Goal: Contribute content: Contribute content

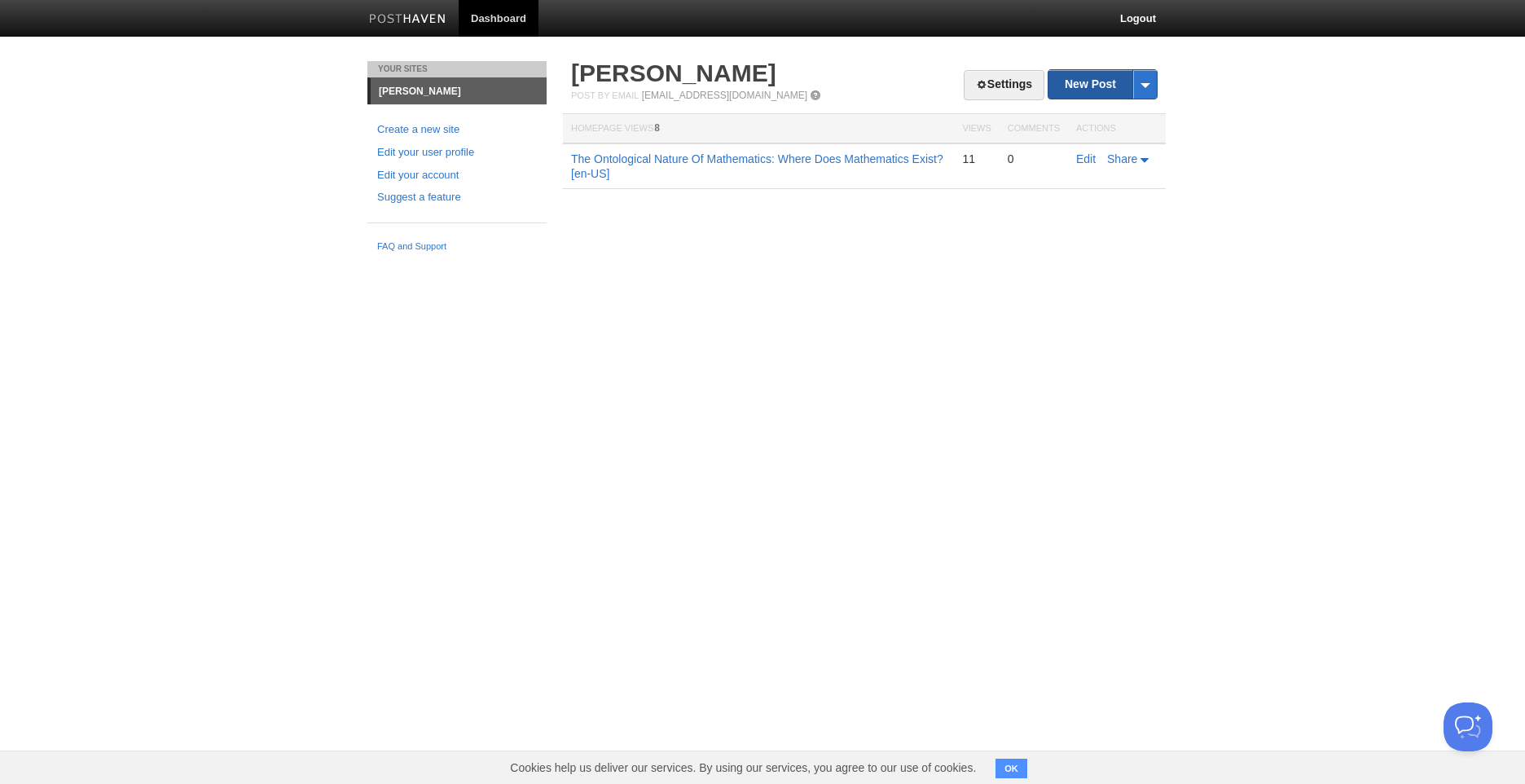
click at [1083, 80] on link "New Post" at bounding box center [1103, 83] width 109 height 28
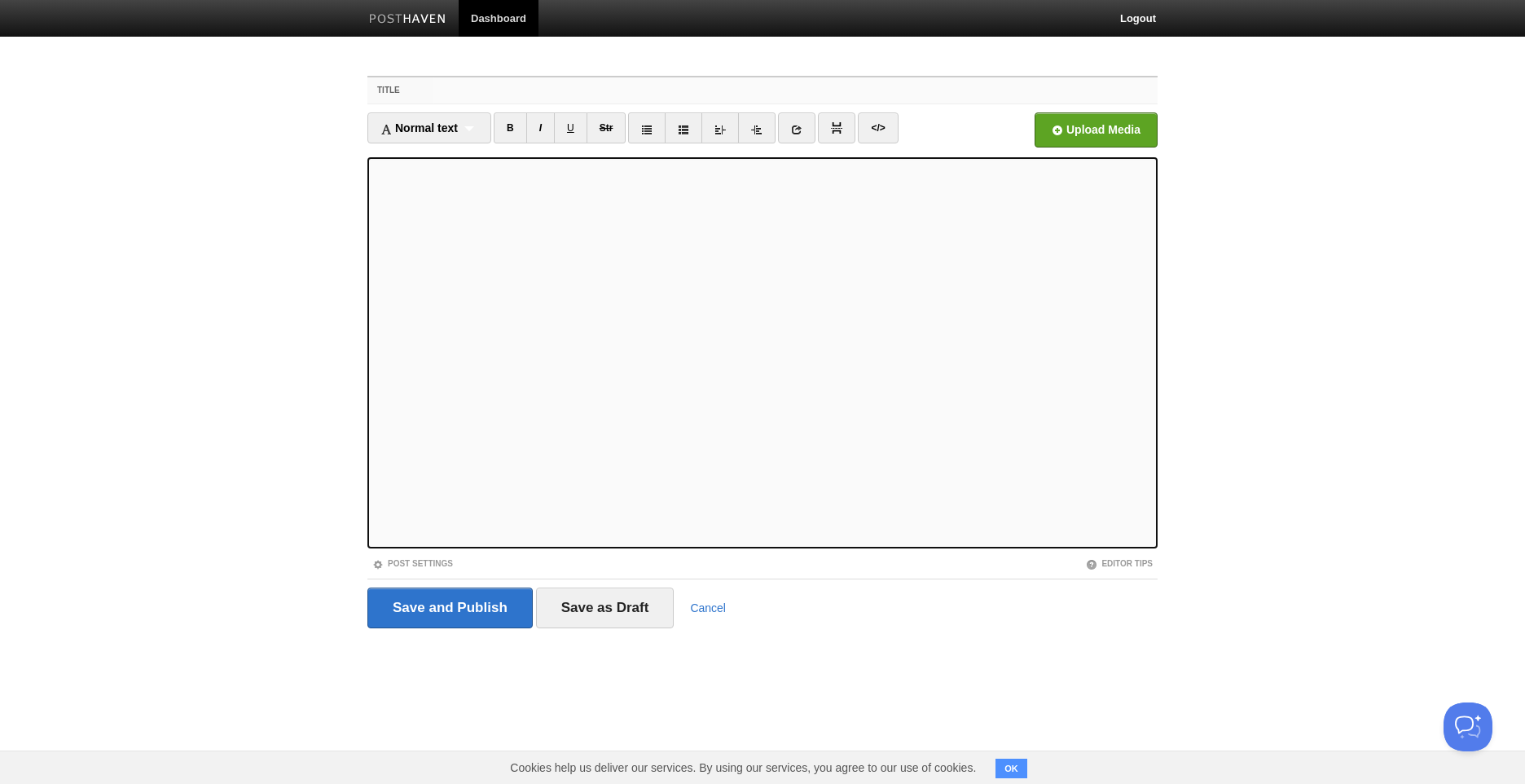
click at [536, 89] on input "Title" at bounding box center [795, 90] width 724 height 26
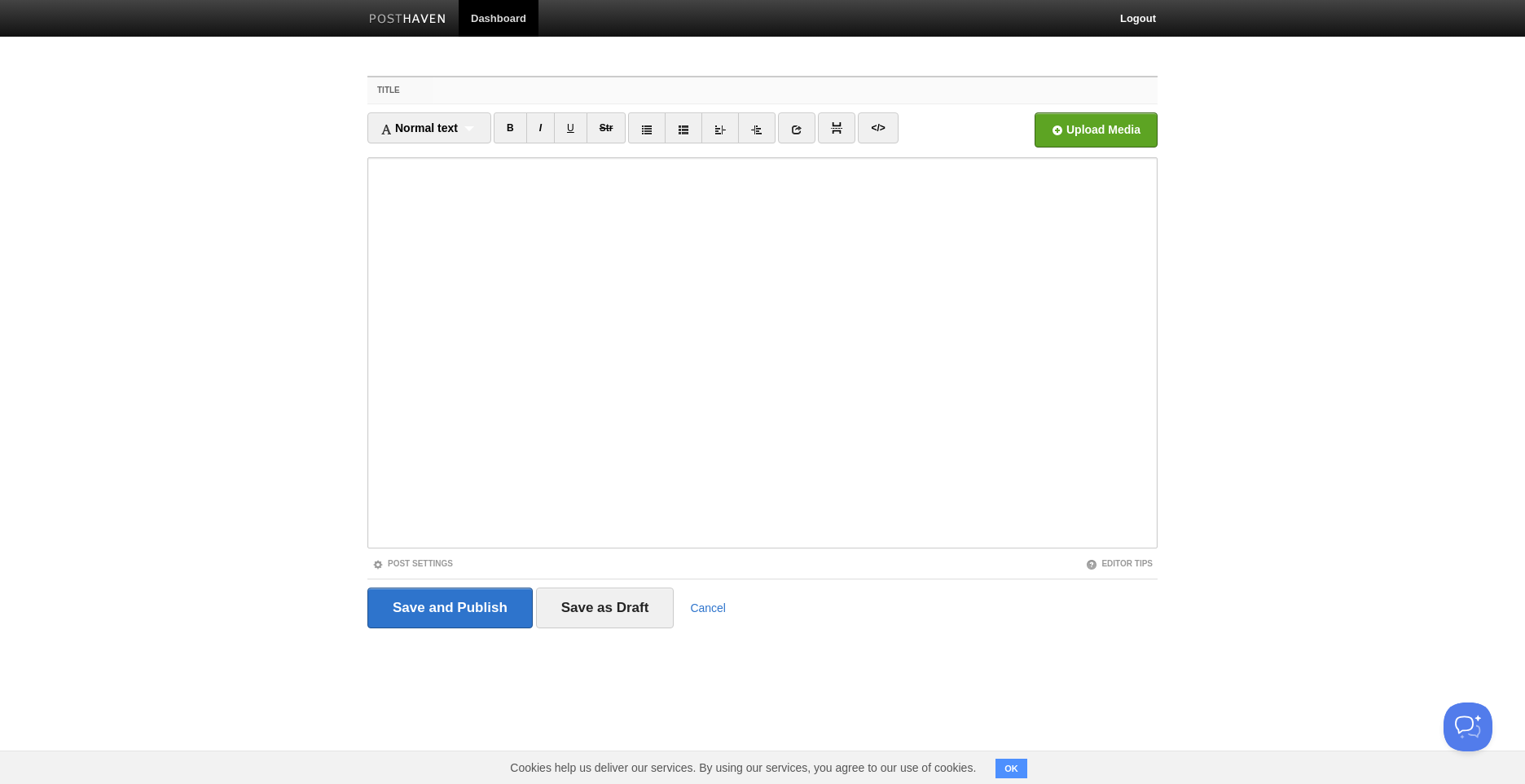
paste input "The Illusion of Mutual Understanding: Why We Never Truly Comprehend Each Other"
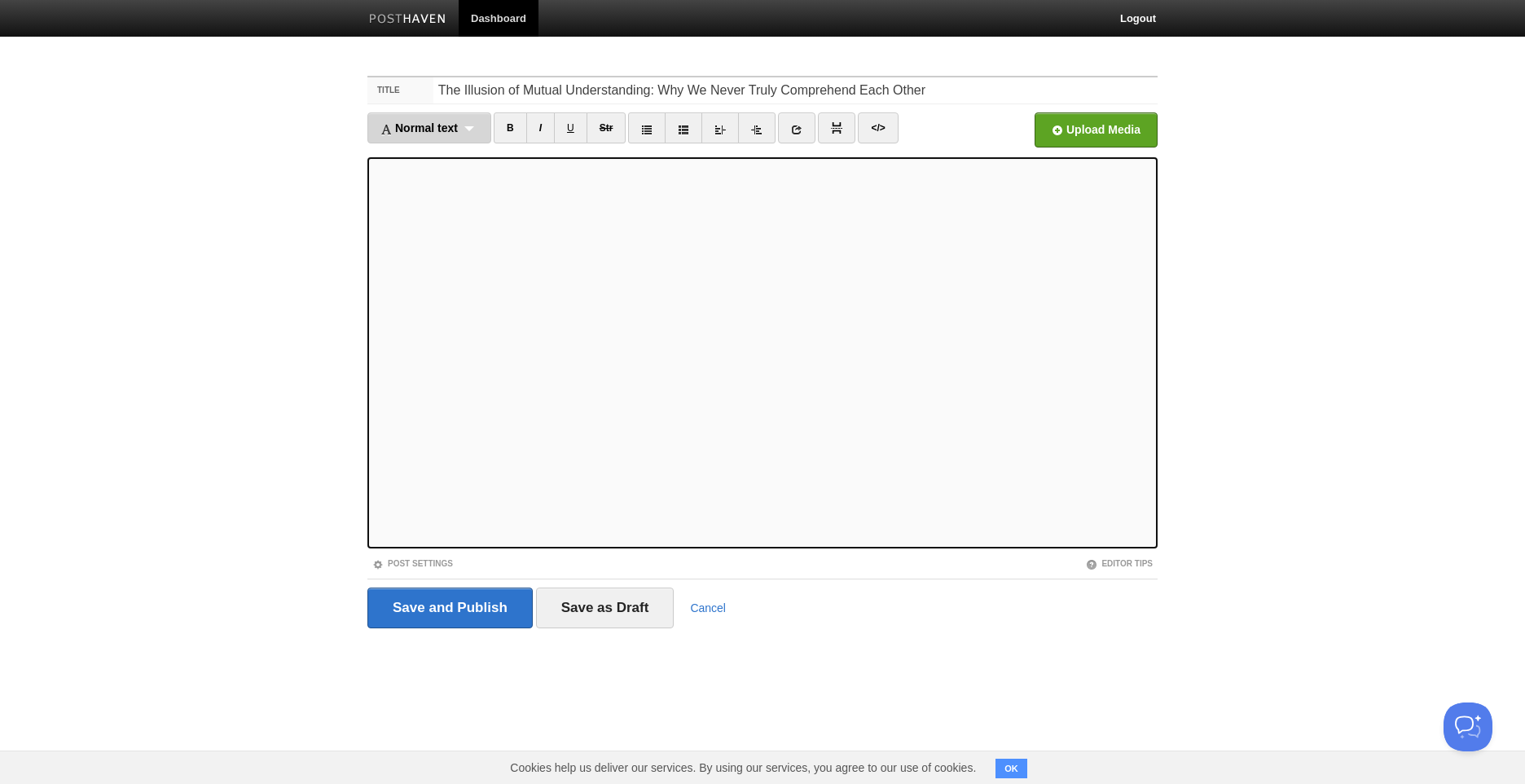
click at [446, 122] on span "Normal text" at bounding box center [418, 127] width 77 height 13
click at [470, 162] on link "Normal text" at bounding box center [429, 156] width 123 height 24
click at [525, 121] on link "I" at bounding box center [525, 128] width 28 height 31
click at [529, 131] on link "I" at bounding box center [525, 128] width 28 height 31
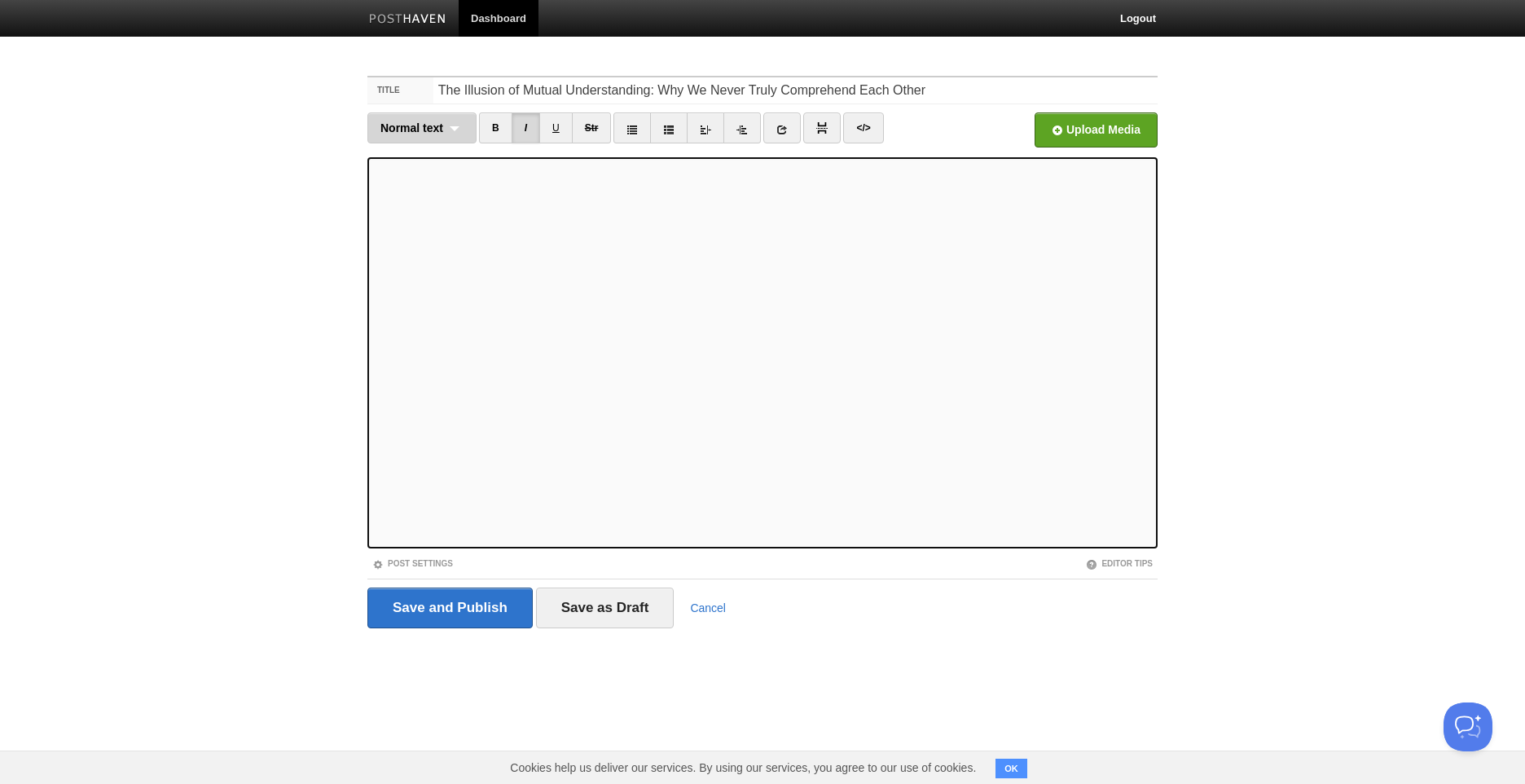
click at [410, 132] on span "Normal text" at bounding box center [412, 127] width 63 height 13
click at [414, 132] on span "Normal text" at bounding box center [412, 127] width 63 height 13
click at [438, 155] on link "Normal text" at bounding box center [422, 156] width 108 height 24
drag, startPoint x: 518, startPoint y: 121, endPoint x: 528, endPoint y: 144, distance: 25.1
click at [518, 122] on link "I" at bounding box center [525, 128] width 28 height 31
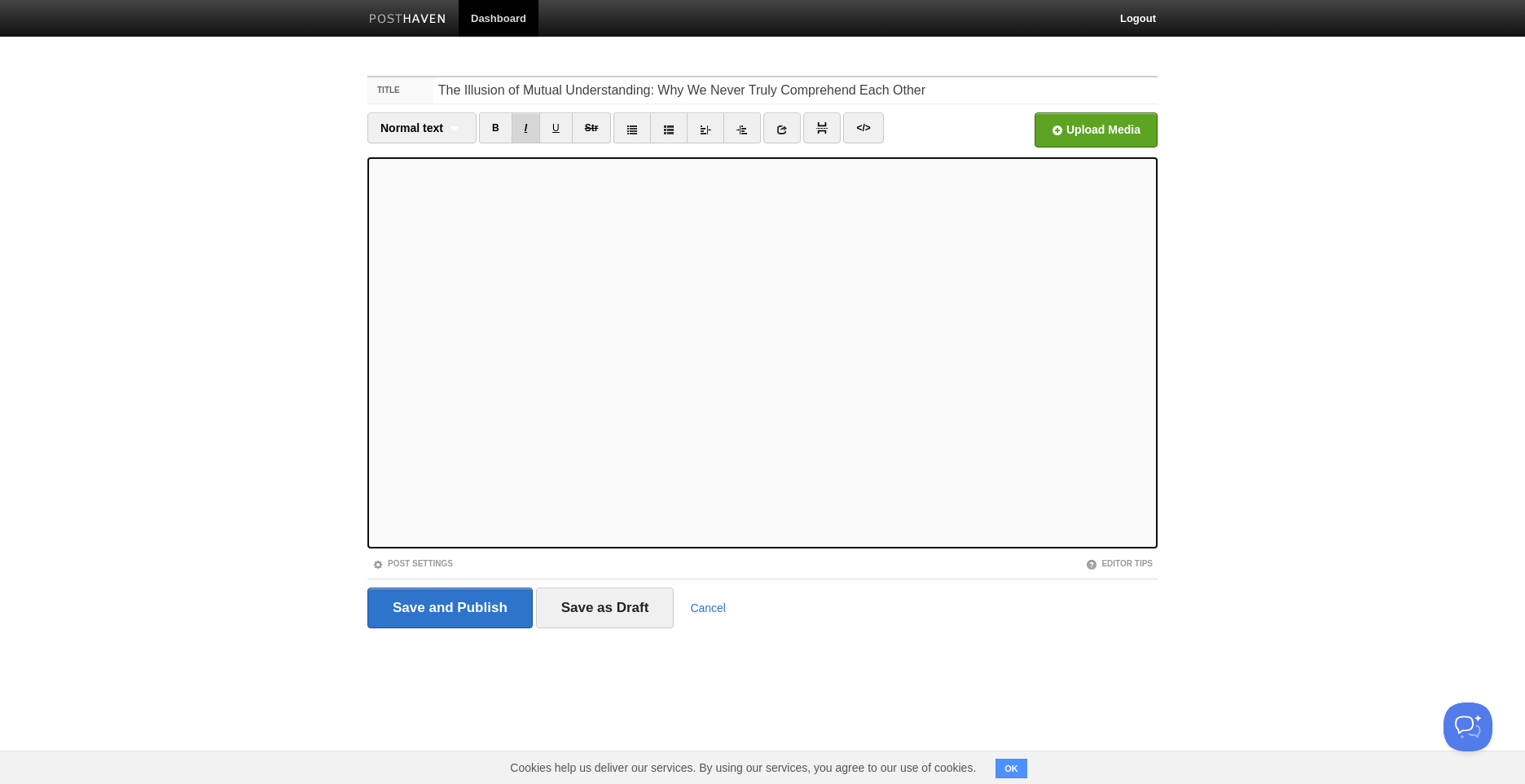
click at [526, 130] on link "I" at bounding box center [525, 128] width 28 height 31
click at [0, 0] on div "recreate" at bounding box center [0, 0] width 0 height 0
click at [0, 0] on div "F r e i r e" at bounding box center [0, 0] width 0 height 0
click at [0, 0] on div "''" at bounding box center [0, 0] width 0 height 0
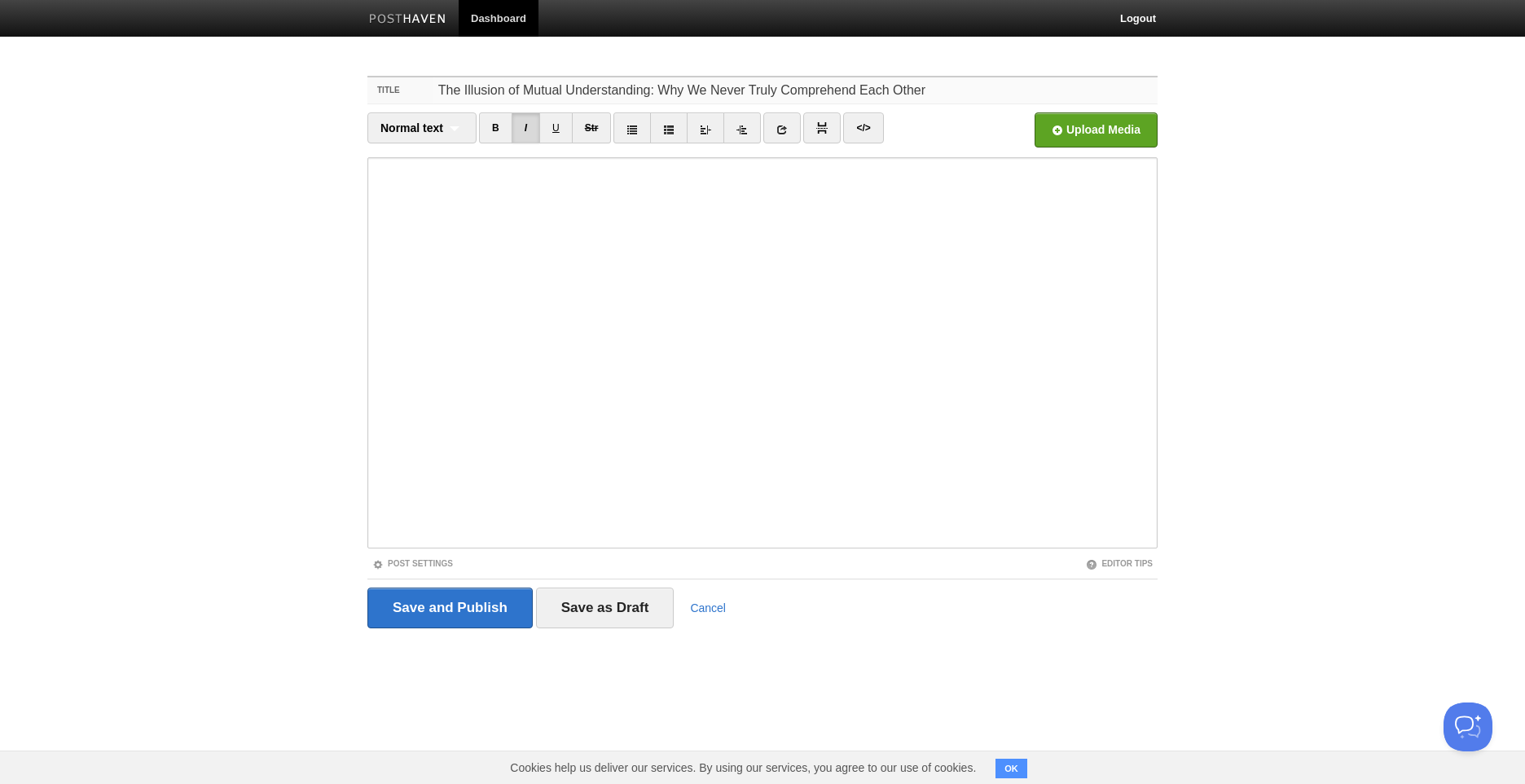
click at [943, 84] on input "The Illusion of Mutual Understanding: Why We Never Truly Comprehend Each Other" at bounding box center [795, 90] width 724 height 26
type input "The Illusion of Mutual Understanding: Why We Never Truly Comprehend Each Other …"
drag, startPoint x: 925, startPoint y: 84, endPoint x: 233, endPoint y: 107, distance: 692.4
click at [233, 107] on body "Dashboard Logout Your Sites Arthur Seerig Create a new site Edit your user prof…" at bounding box center [762, 344] width 1525 height 689
click at [370, 170] on iframe at bounding box center [762, 352] width 790 height 391
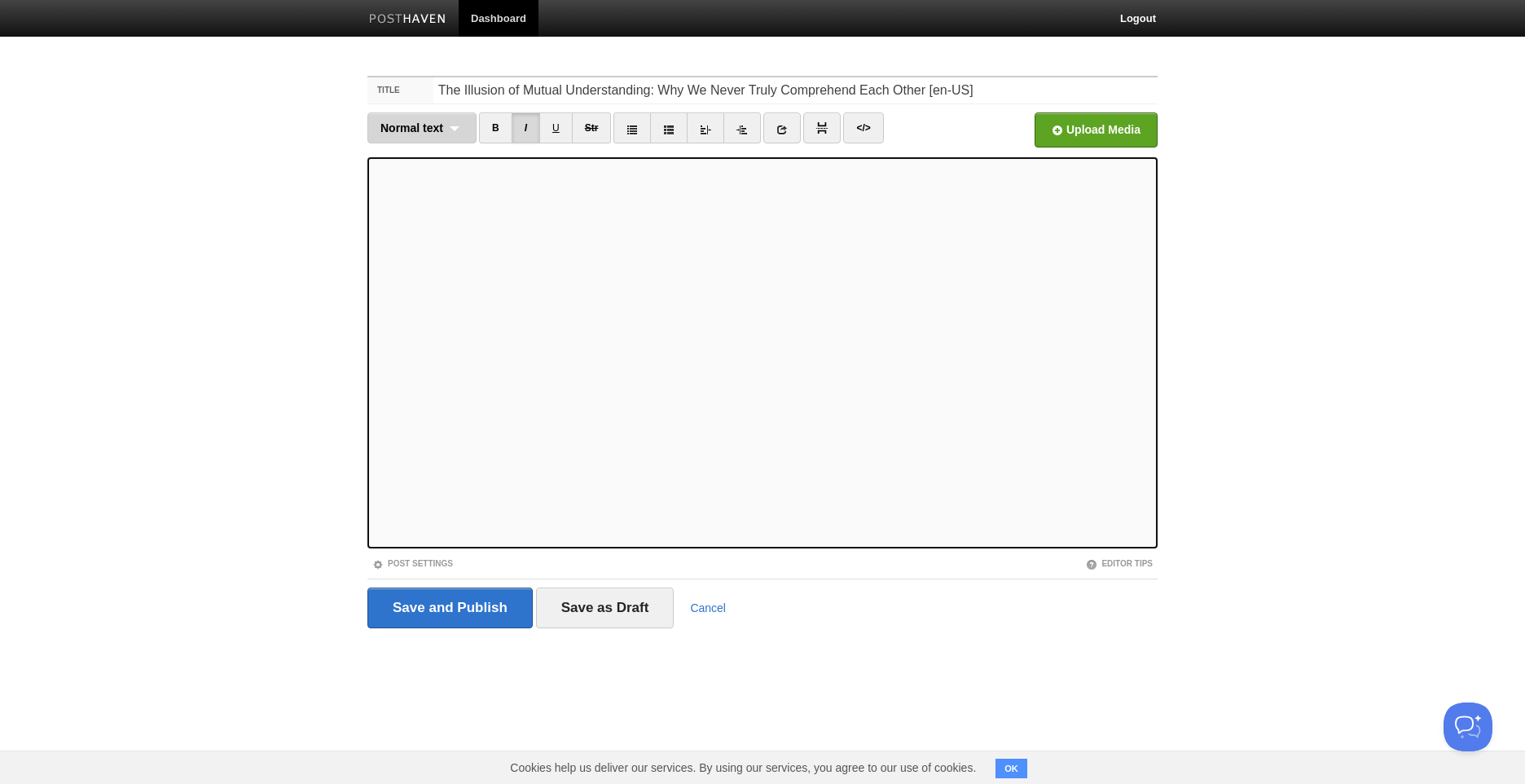
click at [455, 125] on div "Normal text Normal text Heading 1 Heading 2 Heading 3" at bounding box center [421, 128] width 109 height 31
click at [450, 176] on link "Heading 1" at bounding box center [422, 180] width 108 height 24
click at [518, 132] on link "I" at bounding box center [517, 128] width 28 height 31
click at [810, 130] on img at bounding box center [814, 128] width 12 height 12
click at [810, 128] on img at bounding box center [814, 128] width 12 height 12
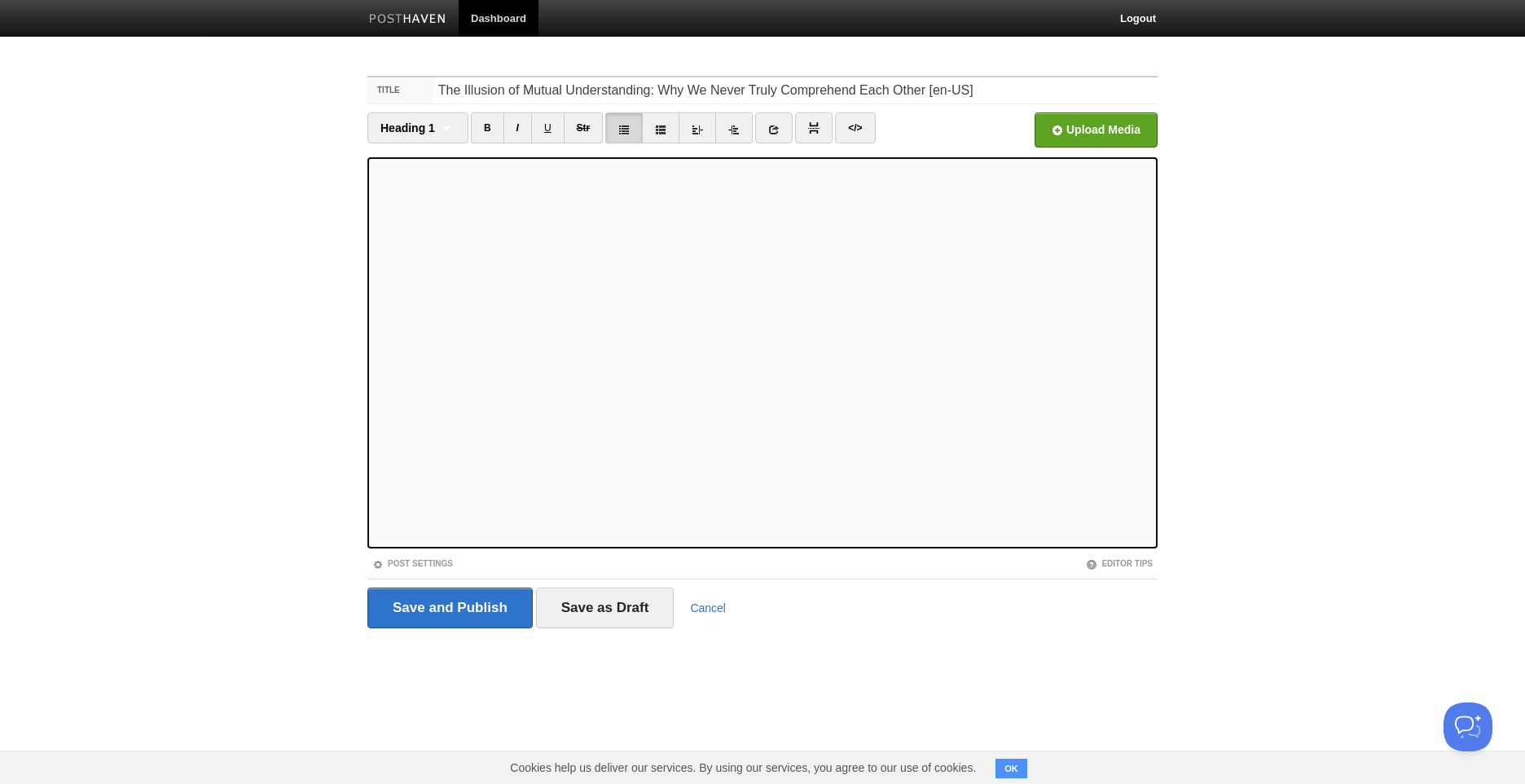
click at [0, 0] on div "questions and" at bounding box center [0, 0] width 0 height 0
click at [0, 0] on div "— s o m e t h i n g" at bounding box center [0, 0] width 0 height 0
click at [0, 0] on div "Remove Space" at bounding box center [0, 0] width 0 height 0
click at [0, 0] on div "orientations, and" at bounding box center [0, 0] width 0 height 0
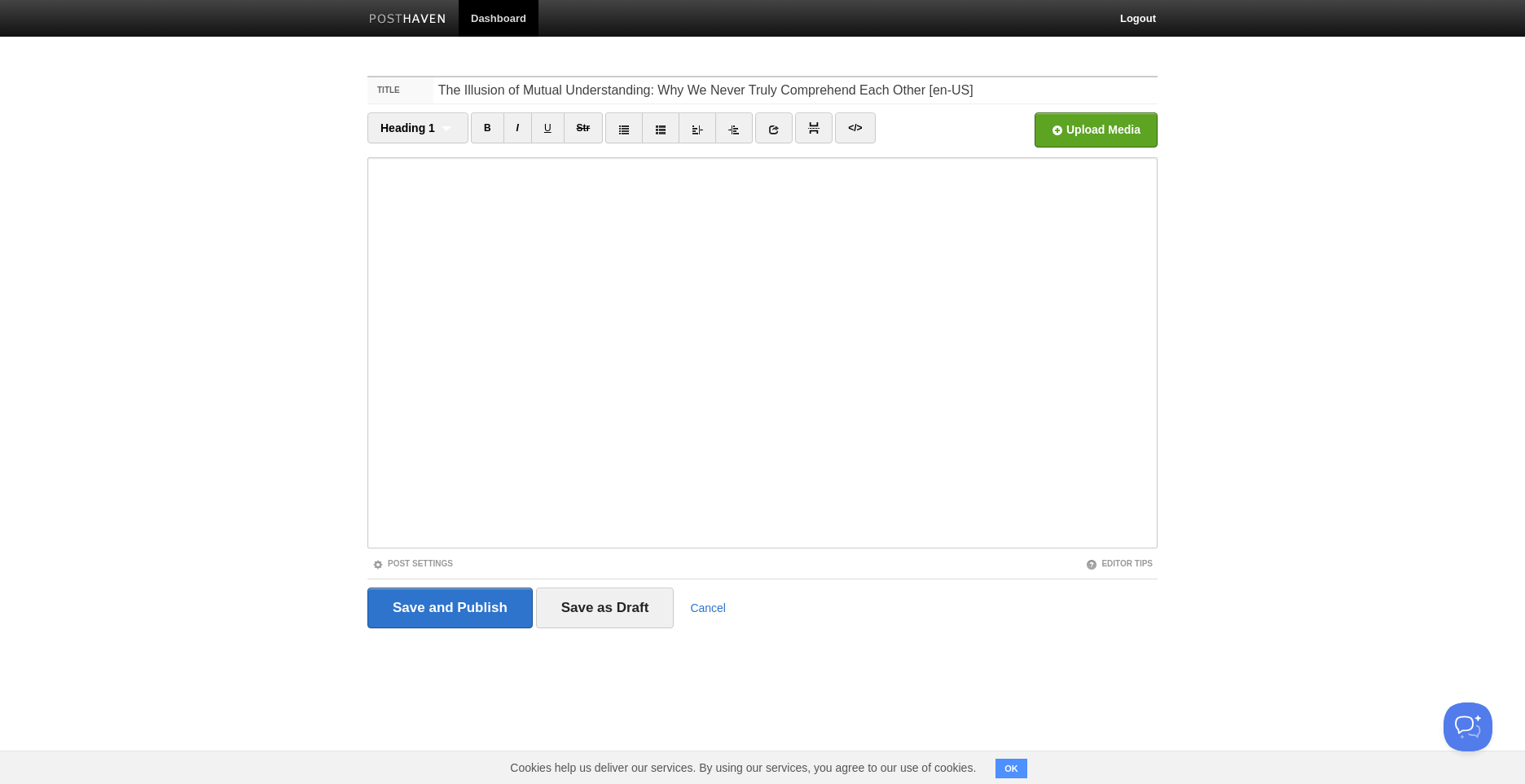
click at [371, 519] on iframe at bounding box center [762, 352] width 790 height 391
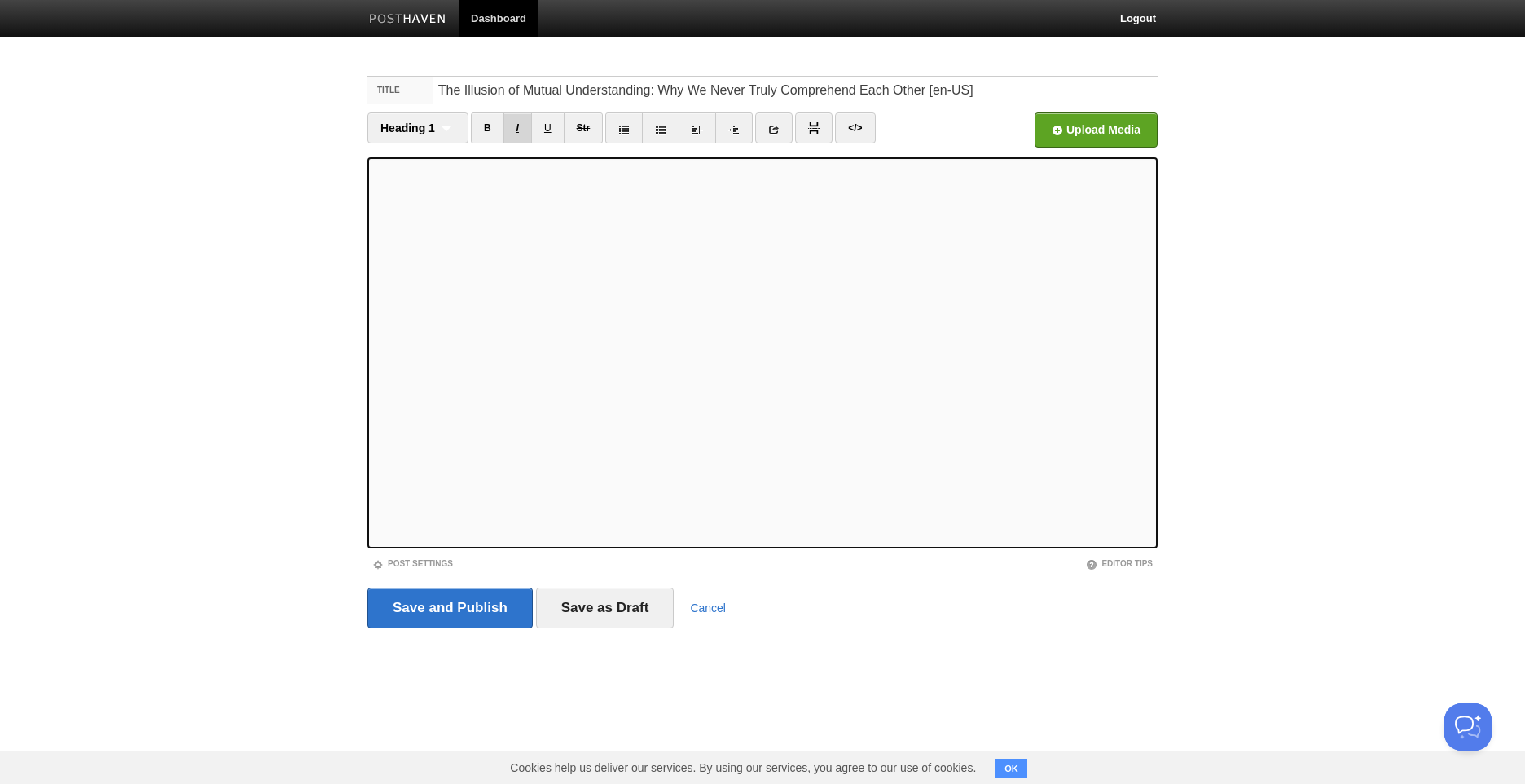
click at [516, 132] on link "I" at bounding box center [517, 128] width 28 height 31
click at [0, 0] on div ""understanding" and "comprehending"" at bounding box center [0, 0] width 0 height 0
click at [0, 0] on span "a" at bounding box center [0, 0] width 0 height 0
click at [0, 0] on div "within oneself" at bounding box center [0, 0] width 0 height 0
click at [0, 0] on div "embrace (oneself), and" at bounding box center [0, 0] width 0 height 0
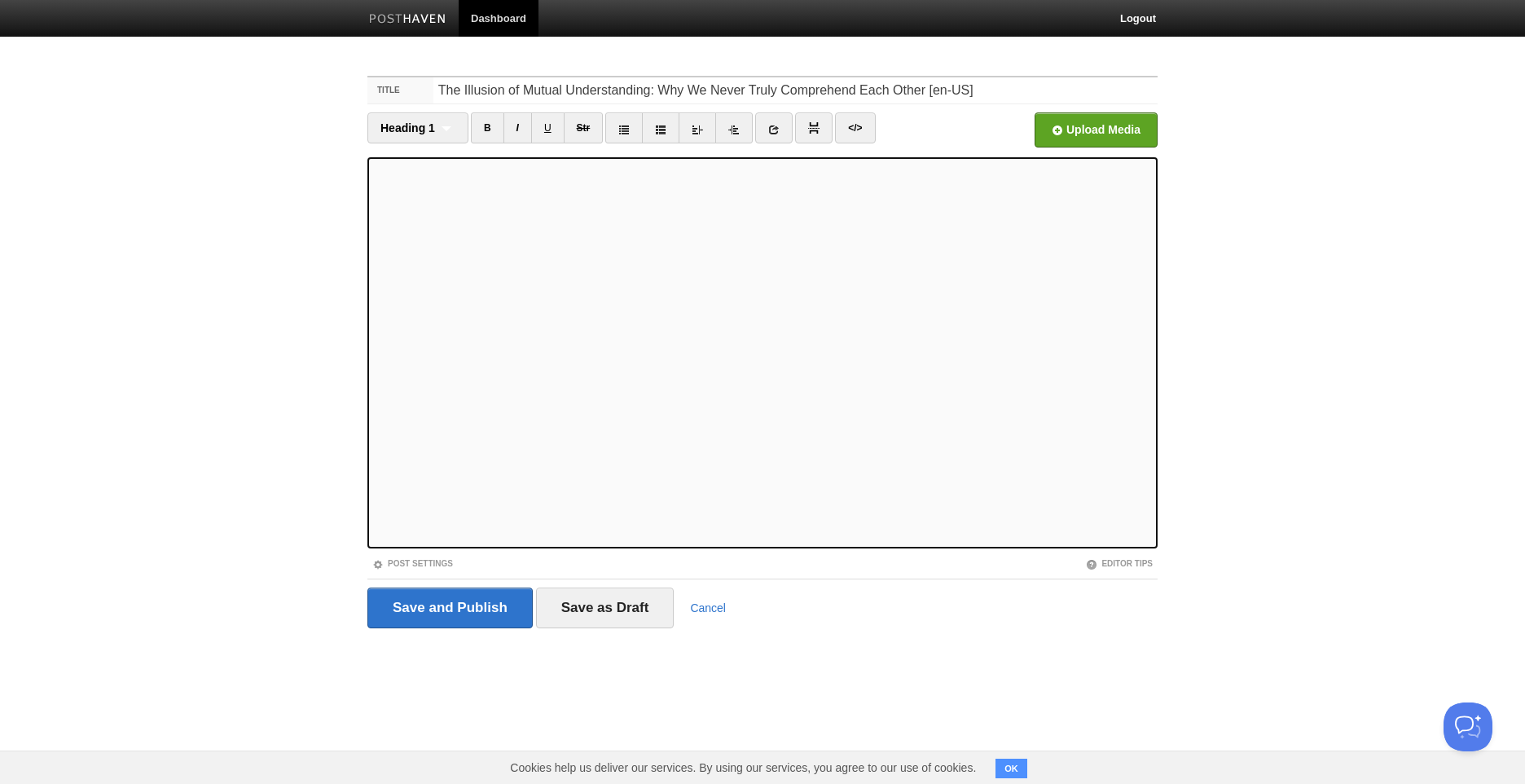
click at [0, 0] on div "— t h e" at bounding box center [0, 0] width 0 height 0
click at [0, 0] on div "— c r e a t e s" at bounding box center [0, 0] width 0 height 0
click at [488, 132] on link "B" at bounding box center [487, 128] width 33 height 31
click at [493, 123] on link "B" at bounding box center [487, 128] width 33 height 31
click at [485, 137] on link "B" at bounding box center [487, 128] width 33 height 31
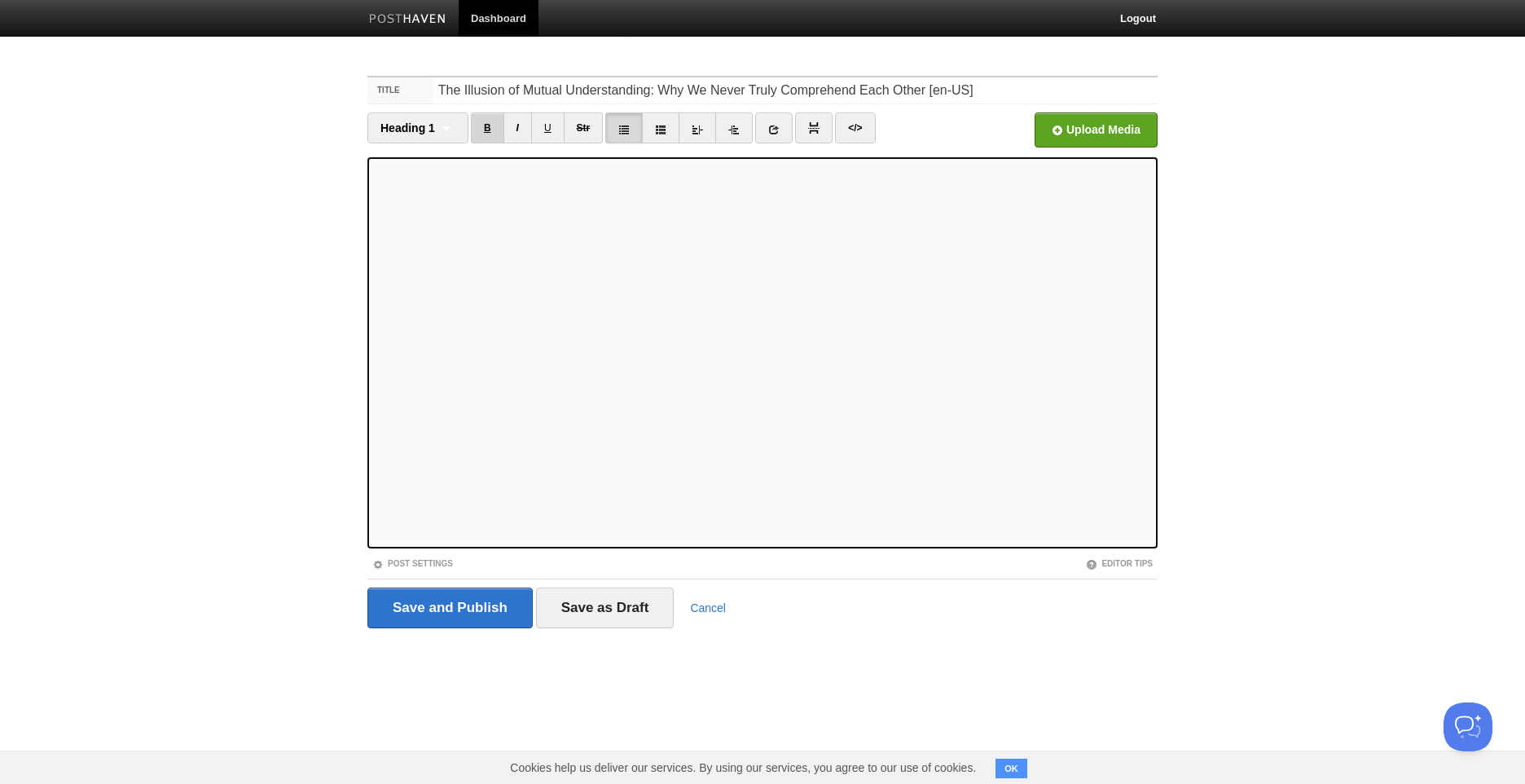
click at [490, 127] on link "B" at bounding box center [487, 128] width 33 height 31
click at [0, 0] on div "being, and" at bounding box center [0, 0] width 0 height 0
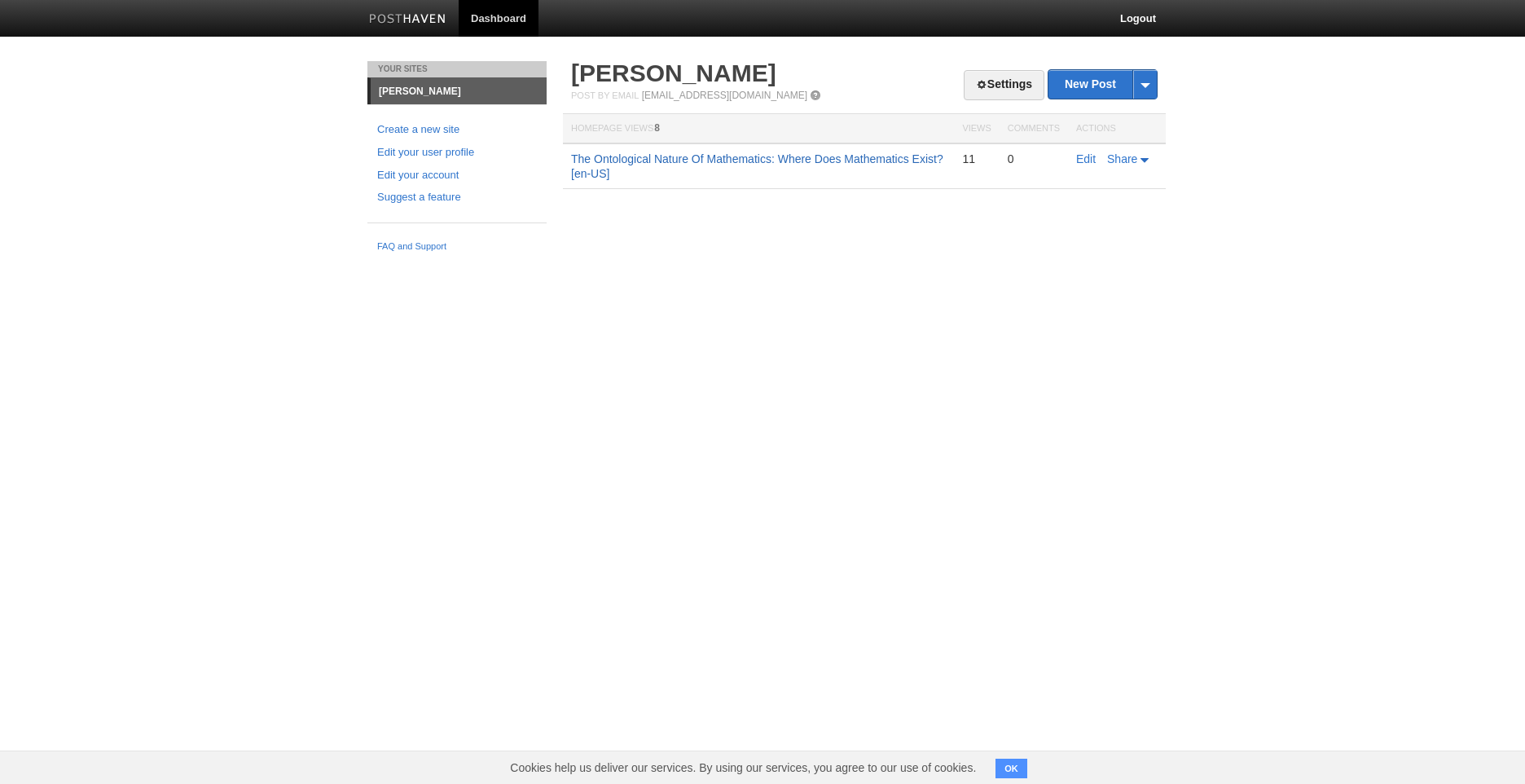
click at [817, 156] on link "The Ontological Nature Of Mathematics: Where Does Mathematics Exist? [en-US]" at bounding box center [758, 166] width 372 height 27
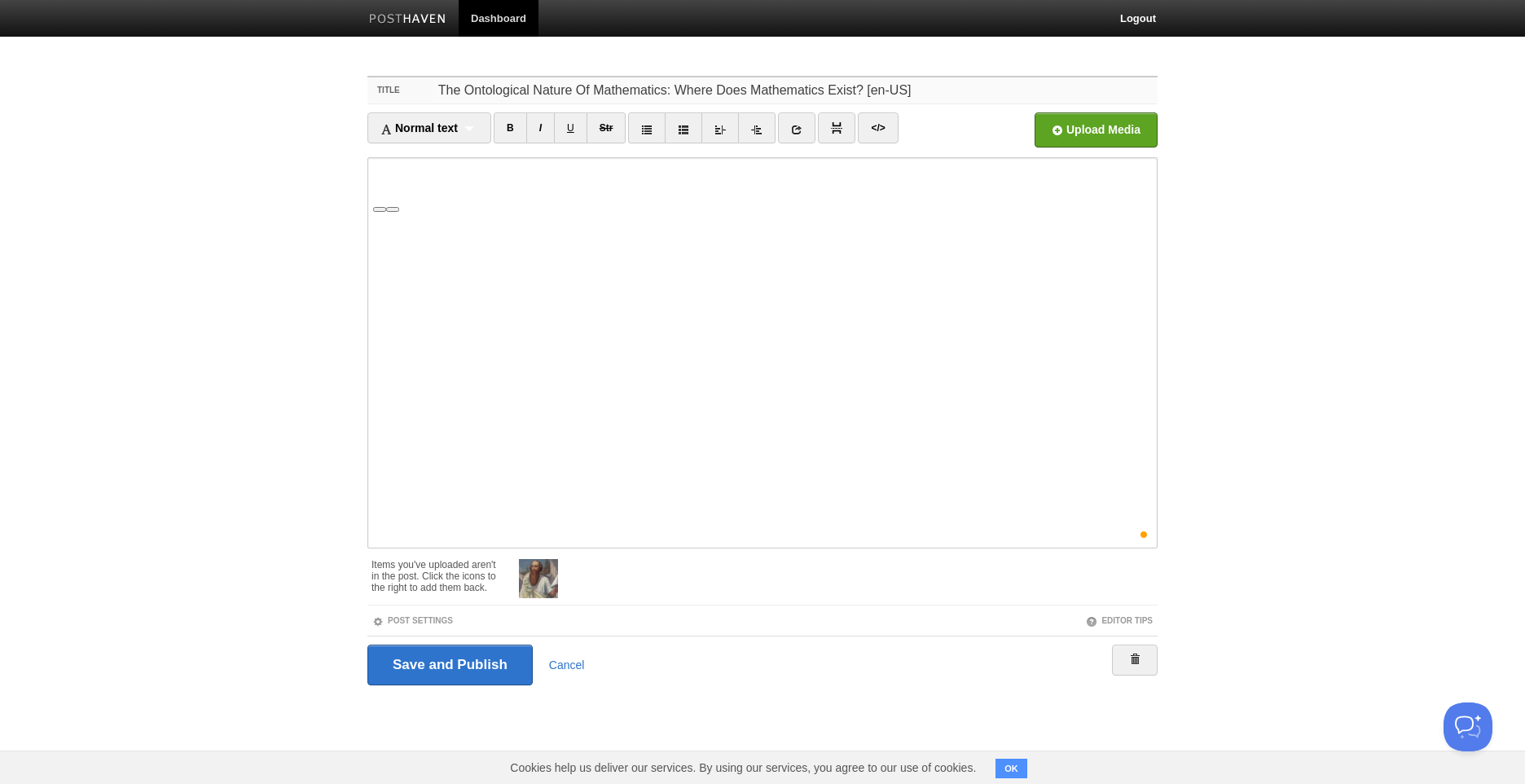
drag, startPoint x: 917, startPoint y: 90, endPoint x: 611, endPoint y: 82, distance: 306.1
click at [611, 82] on input "The Ontological Nature Of Mathematics: Where Does Mathematics Exist? [en-US]" at bounding box center [795, 90] width 724 height 26
drag, startPoint x: 861, startPoint y: 90, endPoint x: 388, endPoint y: 87, distance: 473.0
click at [388, 87] on div "Title The Ontological Nature Of Mathematics: Where Does Mathematics Exist? [en-…" at bounding box center [762, 90] width 790 height 26
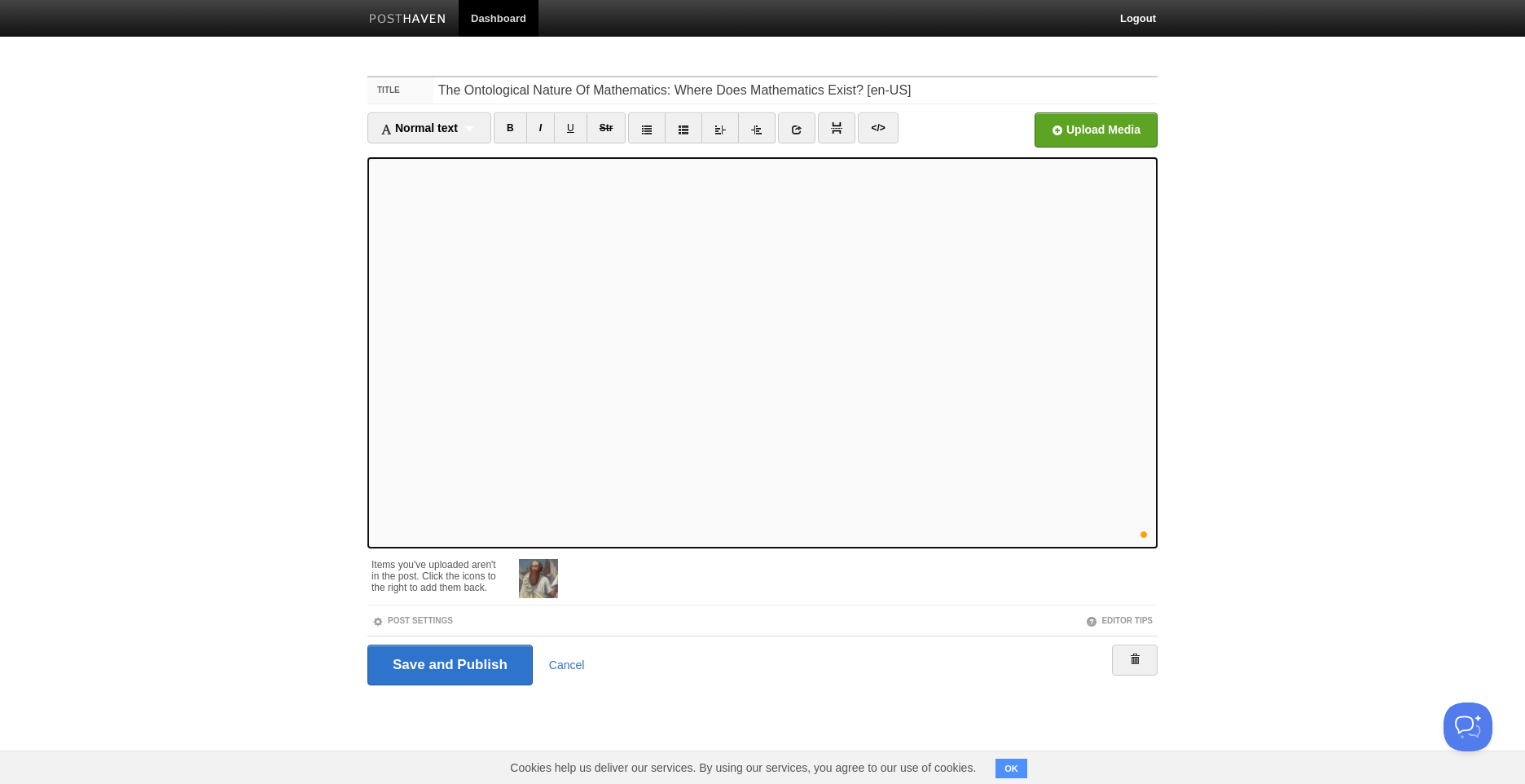
click at [372, 287] on iframe at bounding box center [762, 352] width 790 height 391
click at [371, 285] on iframe at bounding box center [762, 352] width 790 height 391
drag, startPoint x: 557, startPoint y: 561, endPoint x: 878, endPoint y: 74, distance: 583.3
click at [0, 0] on span at bounding box center [0, 0] width 0 height 0
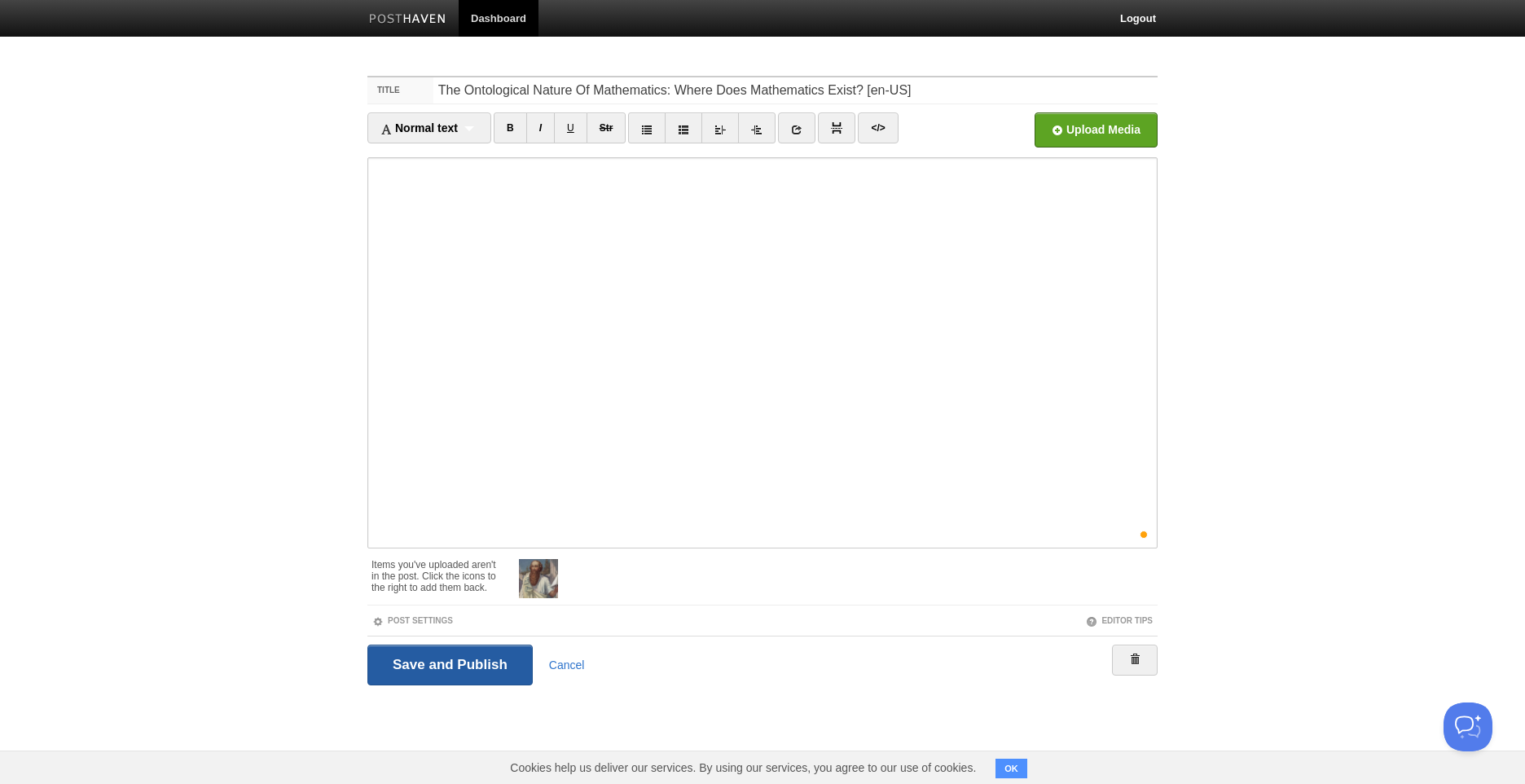
click at [452, 655] on input "Save and Publish" at bounding box center [450, 664] width 166 height 41
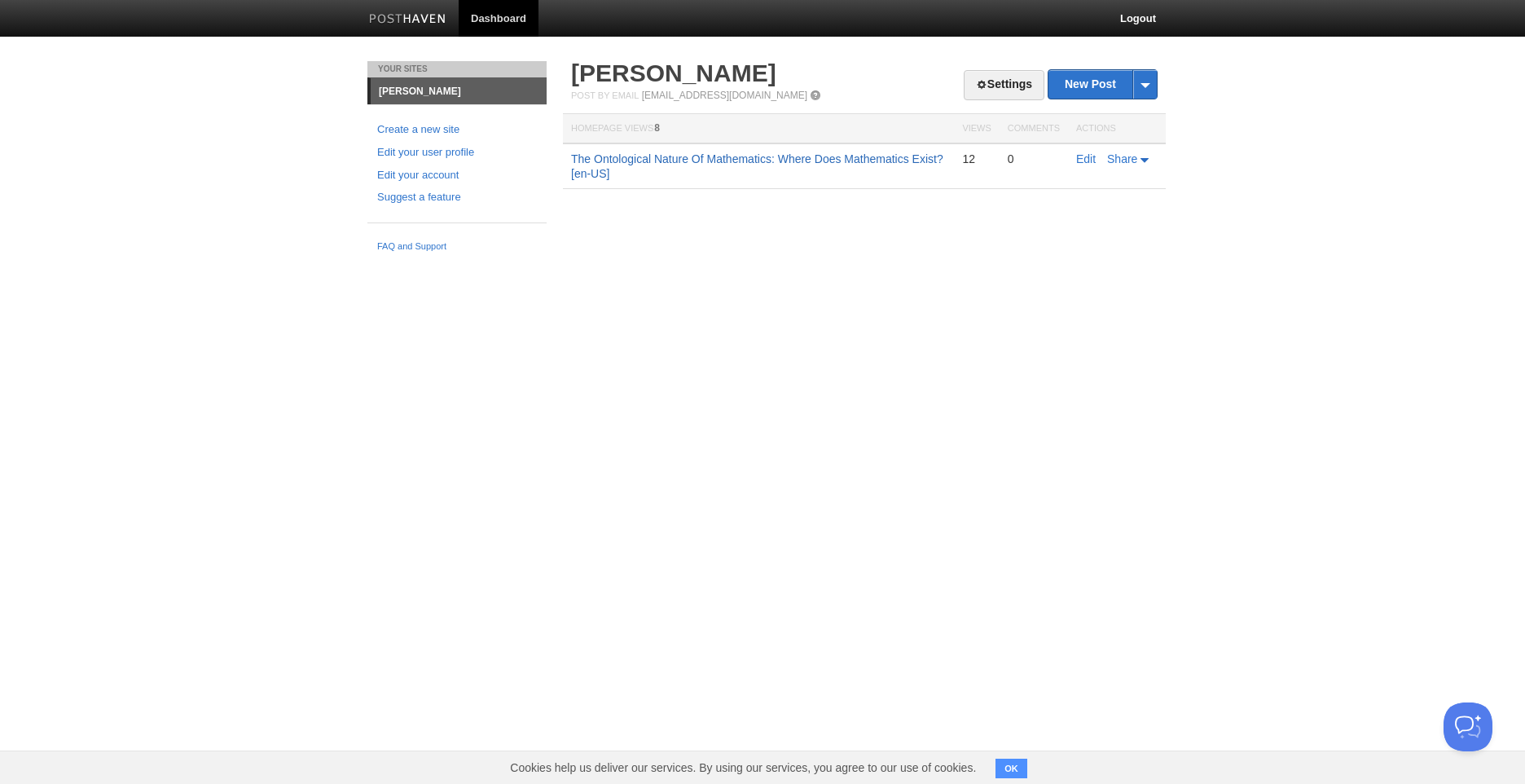
click at [870, 156] on link "The Ontological Nature Of Mathematics: Where Does Mathematics Exist? [en-US]" at bounding box center [758, 166] width 372 height 27
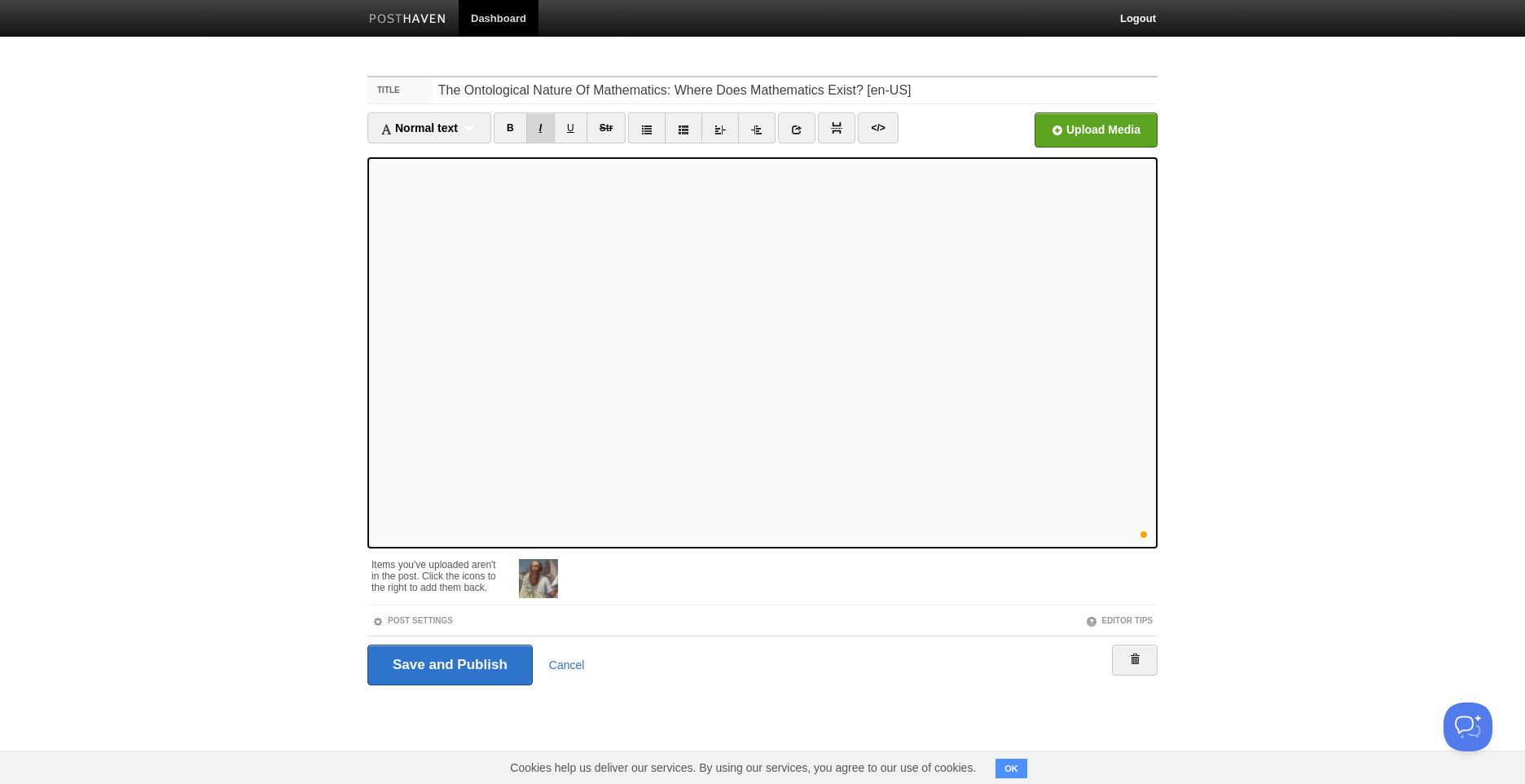
click at [546, 129] on link "I" at bounding box center [540, 128] width 28 height 31
click at [451, 119] on div "Normal text Normal text Heading 1 Heading 2 Heading 3" at bounding box center [429, 128] width 123 height 31
